Goal: Learn about a topic

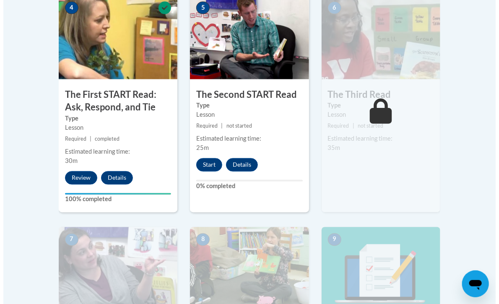
scroll to position [530, 0]
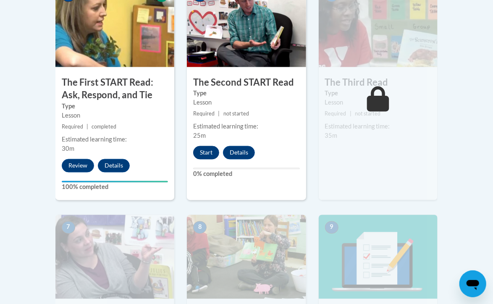
click at [204, 152] on button "Start" at bounding box center [206, 152] width 26 height 13
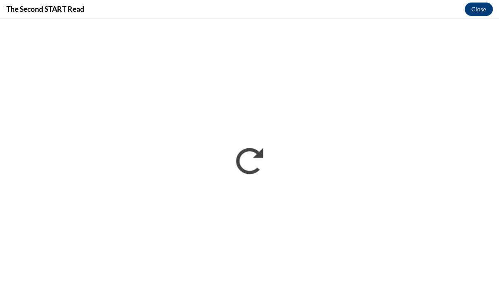
scroll to position [0, 0]
